Goal: Task Accomplishment & Management: Manage account settings

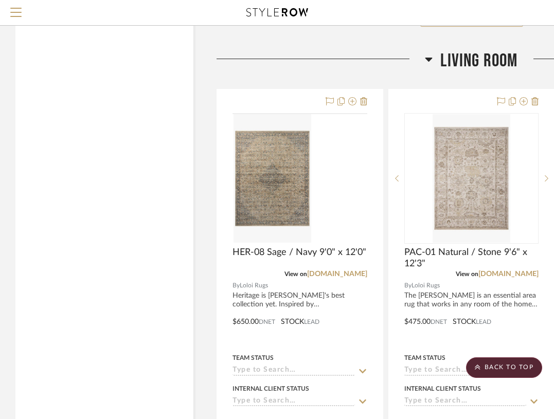
scroll to position [2197, 0]
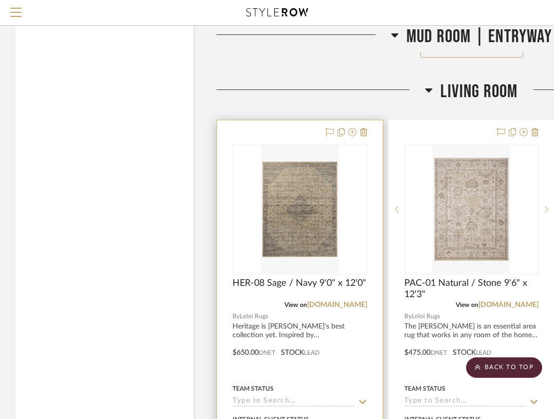
click at [314, 133] on div at bounding box center [300, 345] width 166 height 450
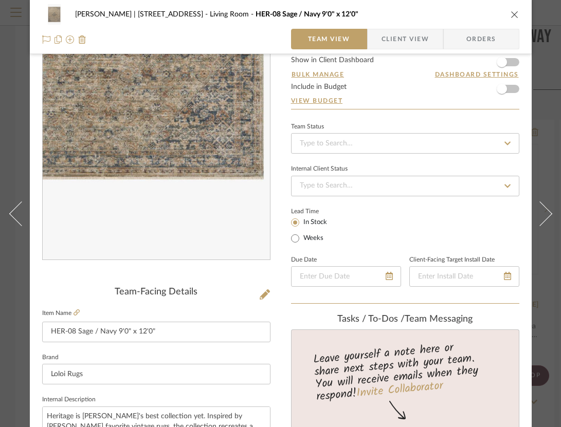
scroll to position [41, 0]
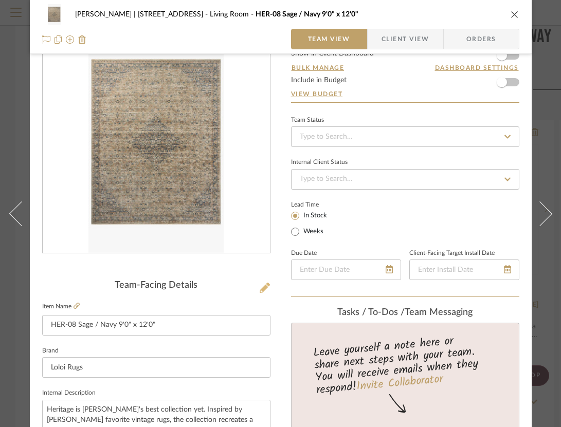
click at [266, 290] on icon at bounding box center [265, 288] width 10 height 10
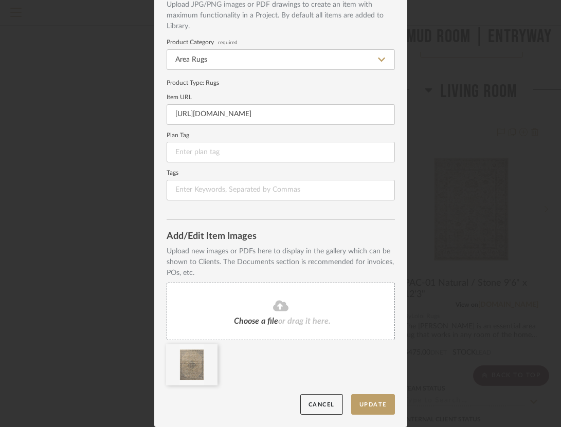
scroll to position [62, 0]
click at [279, 309] on icon at bounding box center [280, 306] width 15 height 11
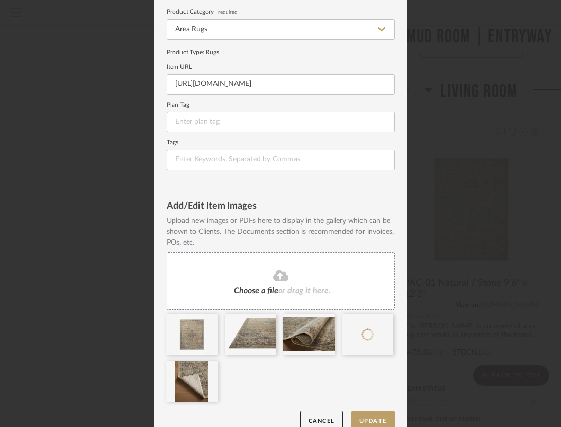
scroll to position [110, 0]
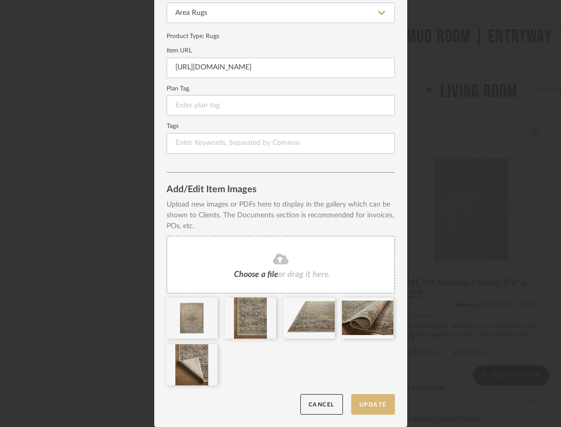
click at [364, 404] on button "Update" at bounding box center [373, 404] width 44 height 21
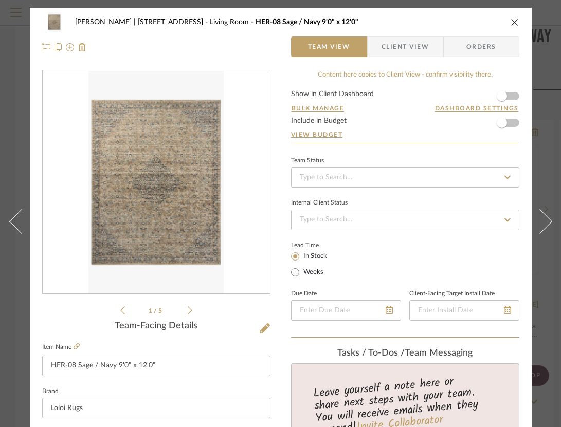
click at [515, 22] on icon "close" at bounding box center [514, 22] width 8 height 8
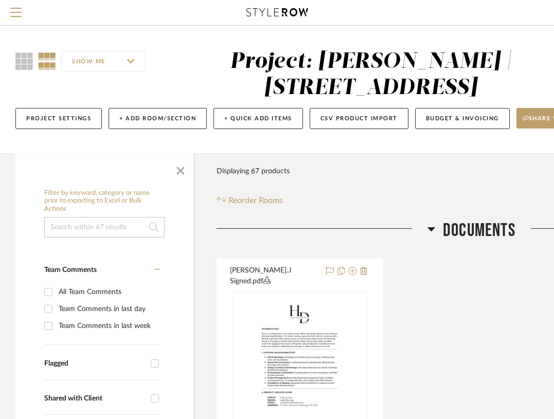
scroll to position [104, 0]
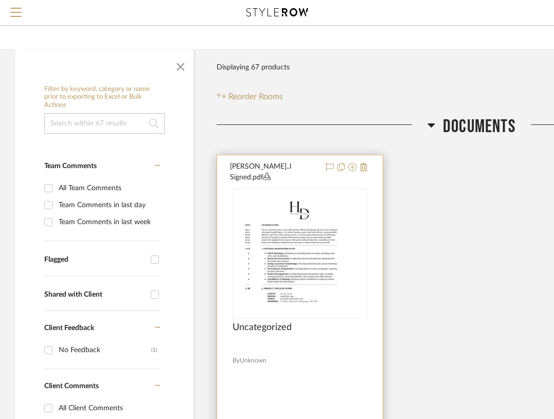
click at [348, 229] on div at bounding box center [299, 253] width 135 height 131
click at [332, 245] on img "0" at bounding box center [299, 253] width 99 height 129
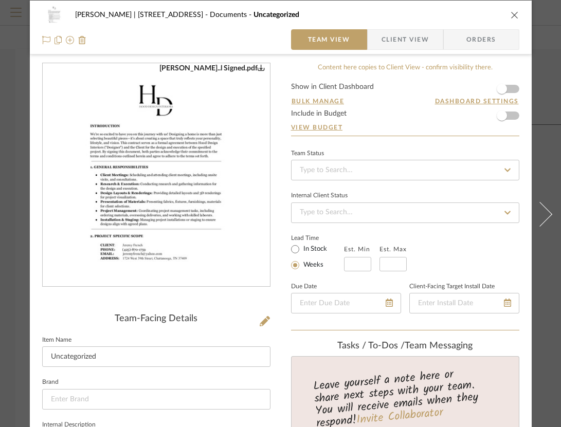
scroll to position [7, 6]
click at [212, 205] on img "0" at bounding box center [156, 175] width 173 height 223
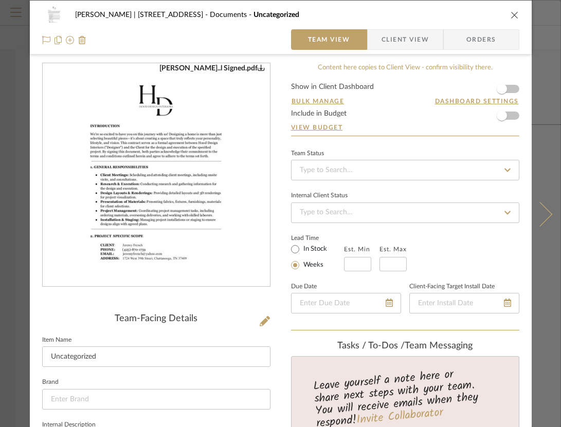
click at [540, 41] on button at bounding box center [546, 214] width 29 height 427
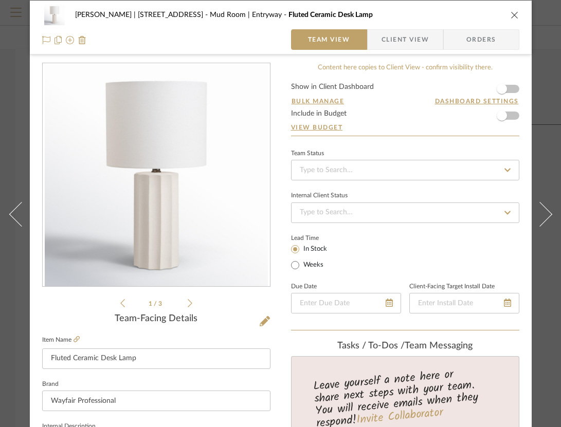
click at [513, 16] on icon "close" at bounding box center [514, 15] width 8 height 8
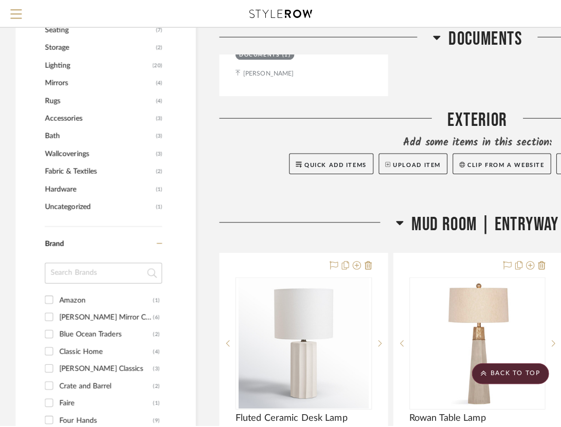
scroll to position [0, 0]
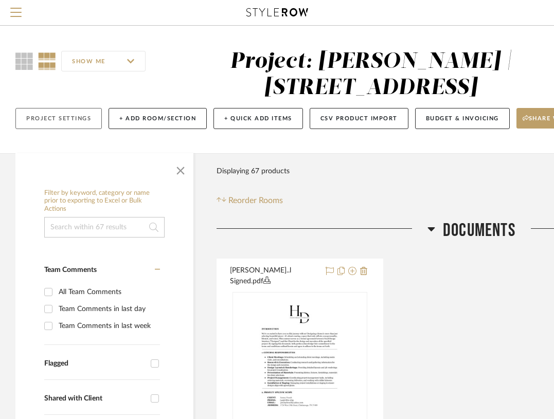
click at [87, 117] on button "Project Settings" at bounding box center [58, 118] width 86 height 21
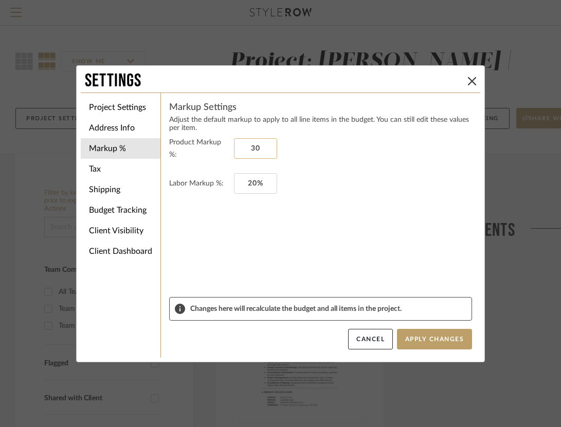
click at [250, 143] on input "30" at bounding box center [255, 148] width 43 height 21
type input "100%"
type input "20%"
click at [121, 105] on li "Project Settings" at bounding box center [121, 107] width 80 height 21
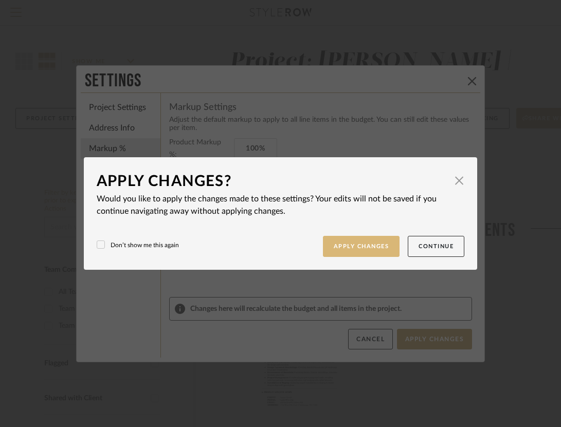
click at [335, 246] on button "Apply Changes" at bounding box center [361, 246] width 77 height 21
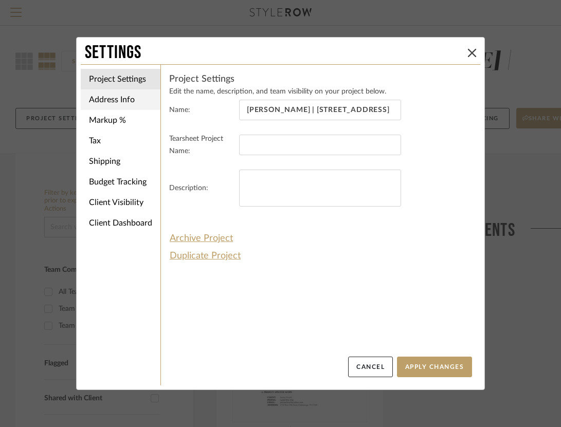
click at [126, 104] on li "Address Info" at bounding box center [121, 99] width 80 height 21
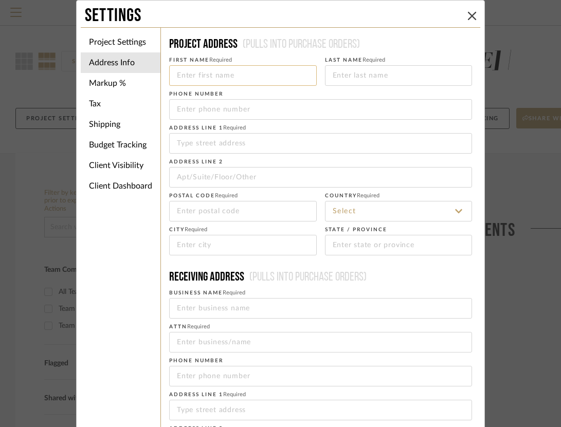
click at [229, 80] on input at bounding box center [243, 75] width 148 height 21
click at [192, 75] on input at bounding box center [243, 75] width 148 height 21
click at [189, 142] on input at bounding box center [320, 143] width 303 height 21
type input "[STREET_ADDRESS]"
type input "4258701759"
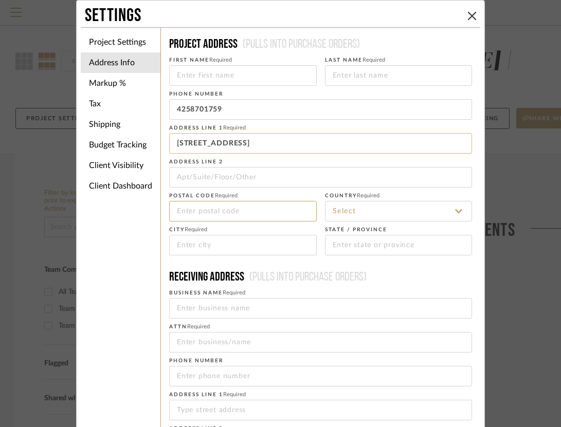
type input "37409"
type input "Chattanooga"
type input "TN"
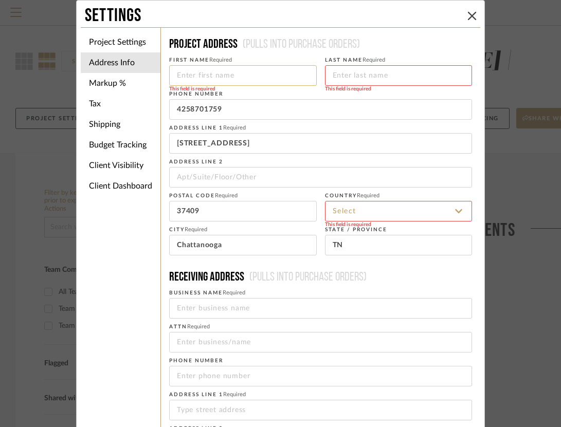
click at [221, 75] on input at bounding box center [243, 75] width 148 height 21
type input "j"
type input "[PERSON_NAME]"
type input "French"
click at [361, 208] on input at bounding box center [399, 211] width 148 height 21
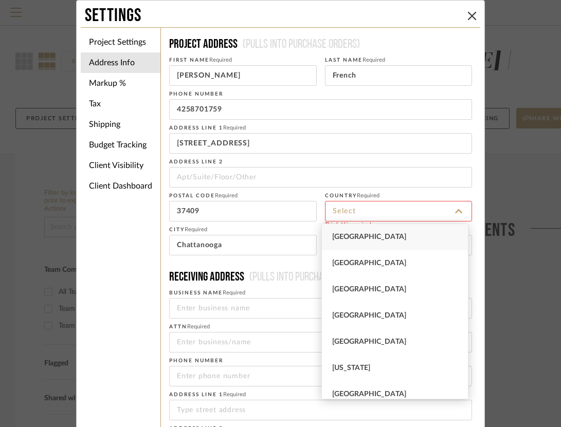
click at [362, 231] on div "[GEOGRAPHIC_DATA]" at bounding box center [395, 237] width 147 height 26
type input "[GEOGRAPHIC_DATA]"
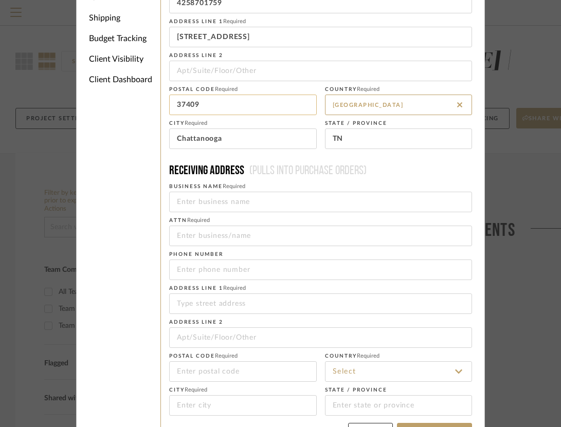
scroll to position [136, 0]
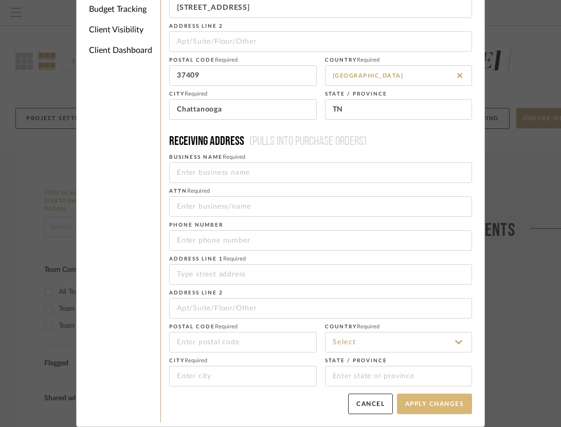
click at [425, 409] on button "Apply Changes" at bounding box center [434, 404] width 75 height 21
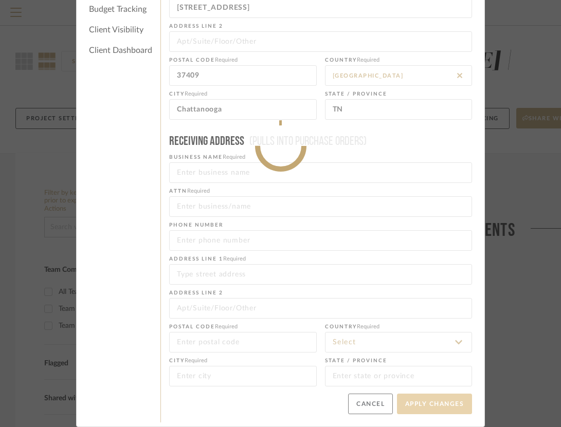
type input "[PHONE_NUMBER]"
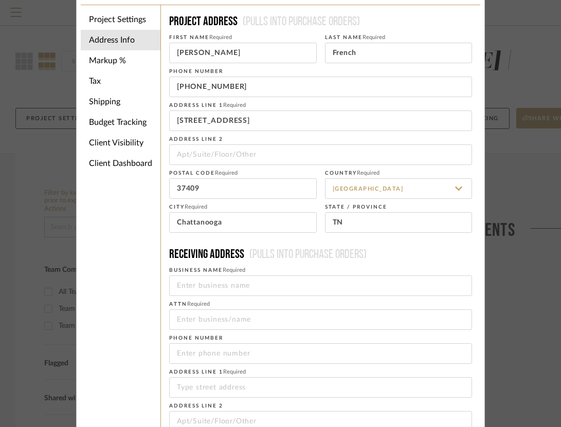
scroll to position [0, 0]
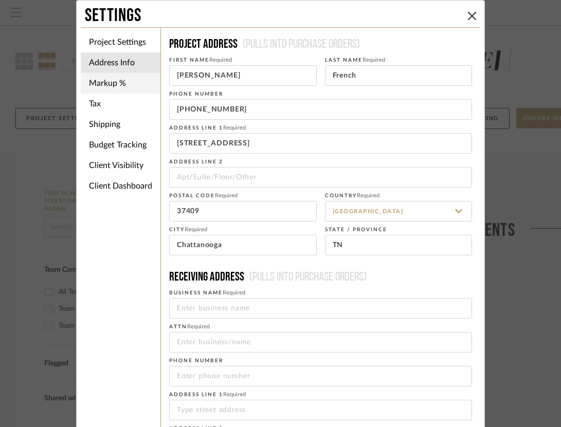
click at [123, 81] on li "Markup %" at bounding box center [121, 83] width 80 height 21
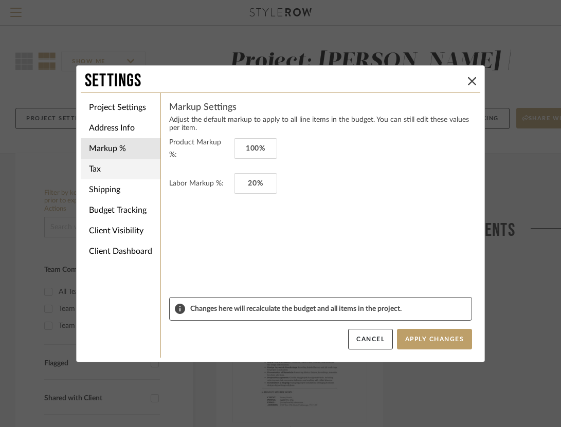
click at [121, 174] on li "Tax" at bounding box center [121, 169] width 80 height 21
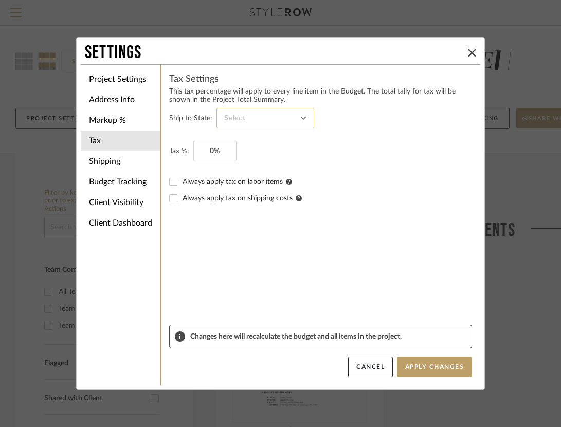
click at [250, 123] on input at bounding box center [265, 118] width 98 height 21
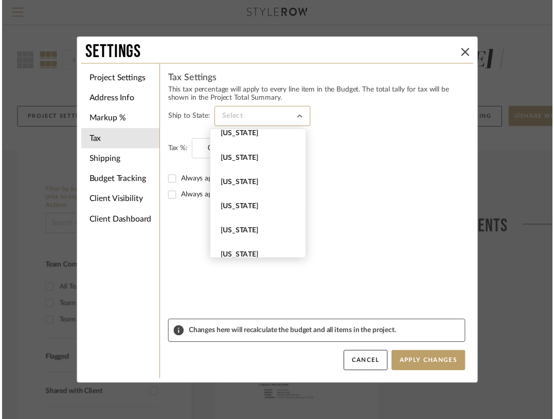
scroll to position [1015, 0]
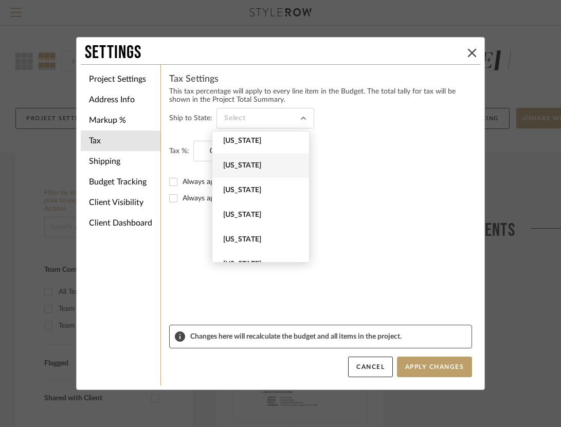
click at [256, 164] on span "[US_STATE]" at bounding box center [262, 165] width 78 height 9
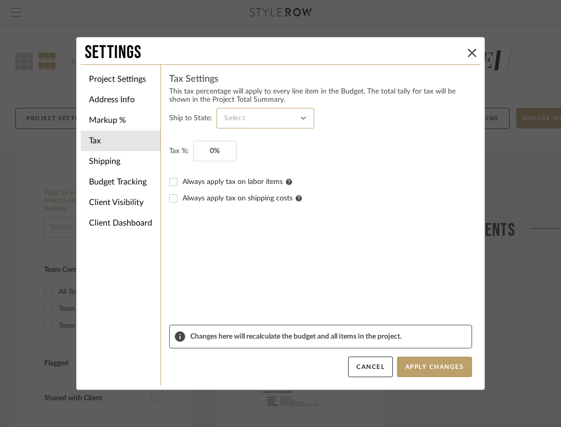
type input "[US_STATE]"
type input "0"
click at [211, 150] on input "0" at bounding box center [214, 151] width 43 height 21
type input "9.25%"
click at [295, 264] on form "Ship to State: [US_STATE] Tax %: 9.25% Always apply tax on labor items Always a…" at bounding box center [320, 216] width 303 height 217
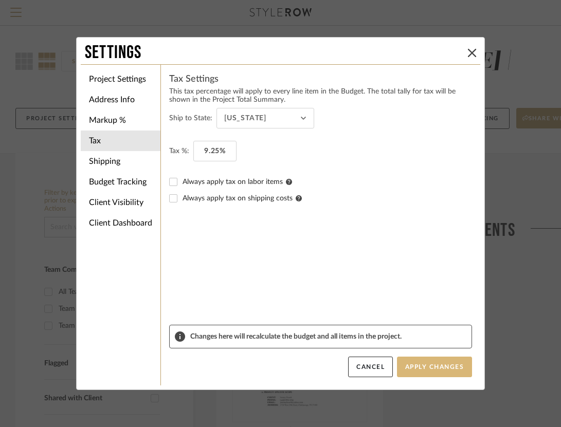
click at [404, 370] on button "Apply Changes" at bounding box center [434, 367] width 75 height 21
click at [108, 185] on li "Budget Tracking" at bounding box center [121, 182] width 80 height 21
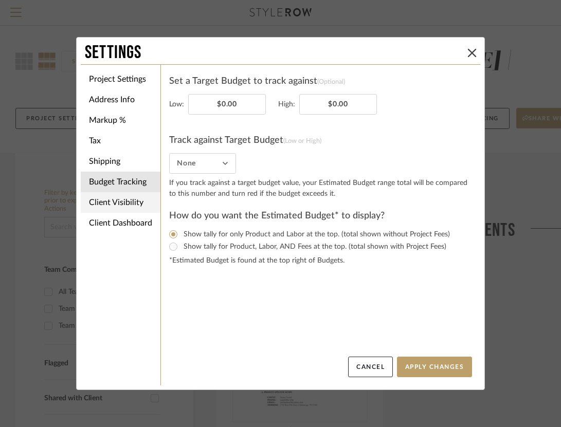
click at [114, 204] on li "Client Visibility" at bounding box center [121, 202] width 80 height 21
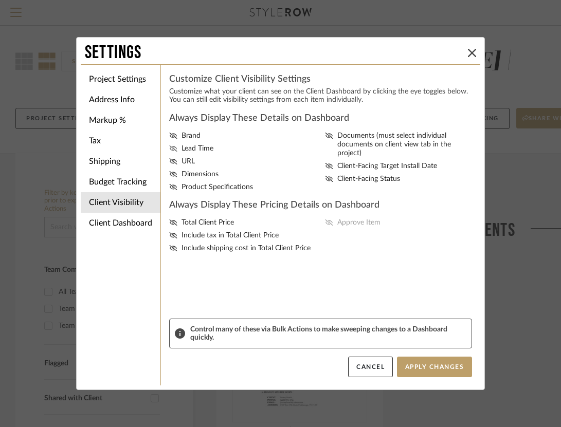
click at [169, 152] on icon at bounding box center [173, 148] width 8 height 6
click at [0, 0] on input "Lead Time" at bounding box center [0, 0] width 0 height 0
click at [171, 177] on icon at bounding box center [173, 174] width 8 height 6
click at [0, 0] on input "Dimensions" at bounding box center [0, 0] width 0 height 0
click at [170, 190] on icon at bounding box center [173, 187] width 8 height 6
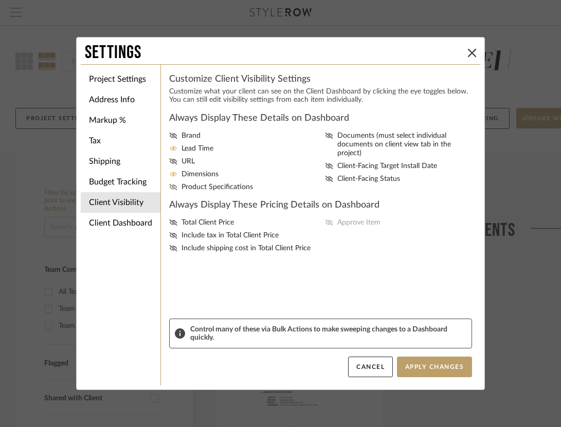
click at [0, 0] on input "Product Specifications" at bounding box center [0, 0] width 0 height 0
click at [169, 225] on icon at bounding box center [173, 223] width 8 height 6
click at [0, 0] on input "Total Client Price" at bounding box center [0, 0] width 0 height 0
click at [326, 226] on icon at bounding box center [329, 223] width 8 height 6
click at [0, 0] on input "Approve Item" at bounding box center [0, 0] width 0 height 0
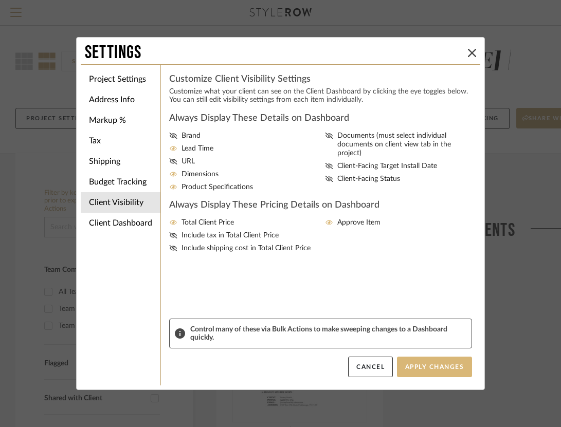
click at [432, 359] on button "Apply Changes" at bounding box center [434, 367] width 75 height 21
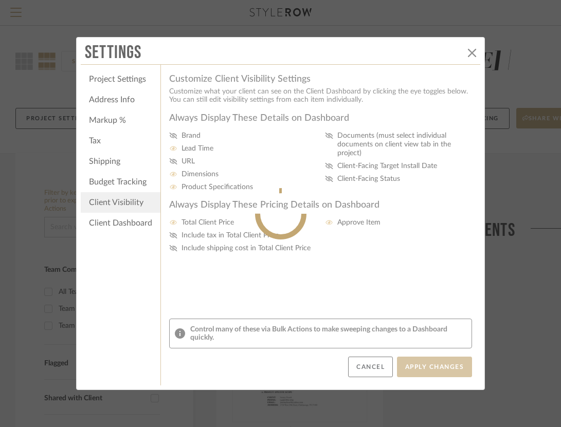
click at [140, 224] on div at bounding box center [280, 213] width 409 height 51
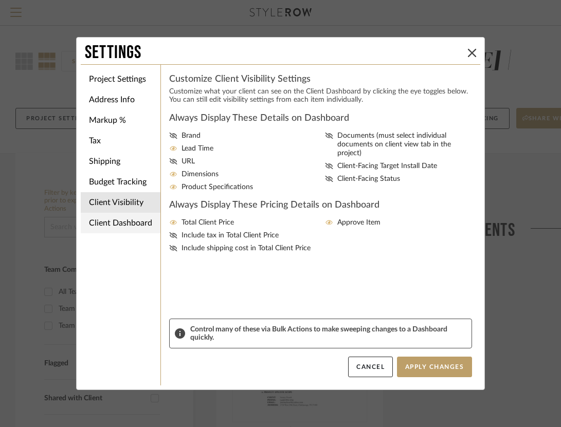
click at [136, 220] on li "Client Dashboard" at bounding box center [121, 223] width 80 height 21
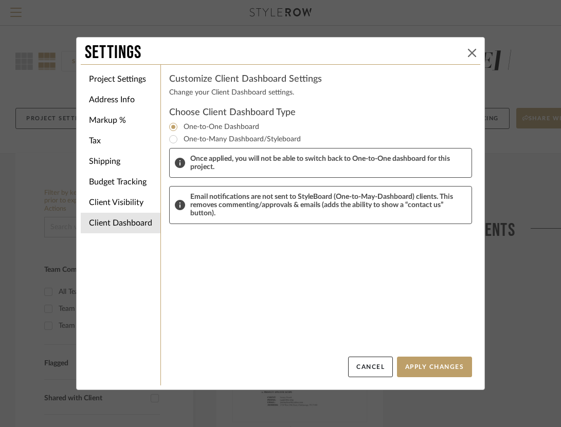
click at [470, 50] on icon at bounding box center [472, 53] width 8 height 8
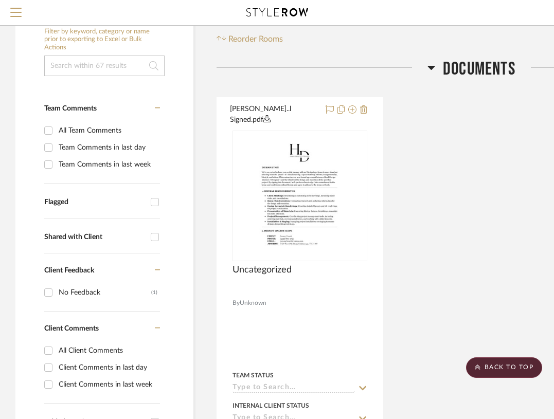
scroll to position [0, 0]
